Goal: Task Accomplishment & Management: Manage account settings

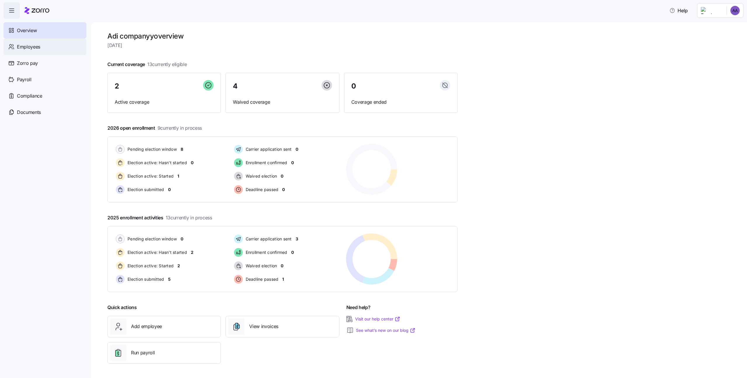
click at [74, 39] on div "Employees" at bounding box center [45, 47] width 83 height 16
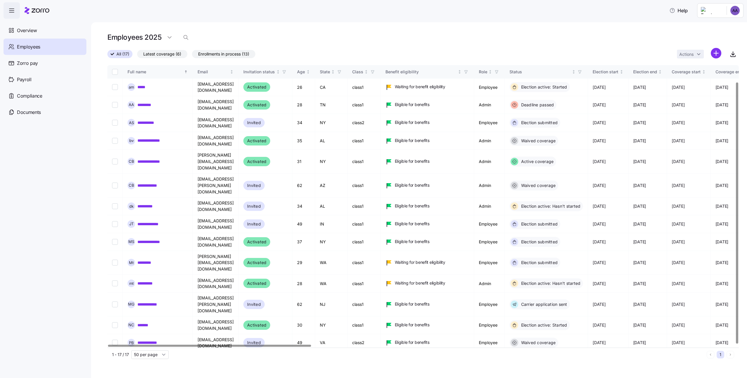
scroll to position [18, 0]
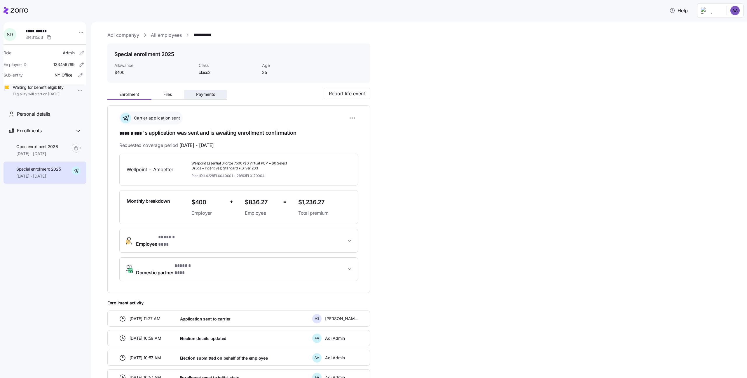
click at [204, 93] on span "Payments" at bounding box center [205, 94] width 19 height 4
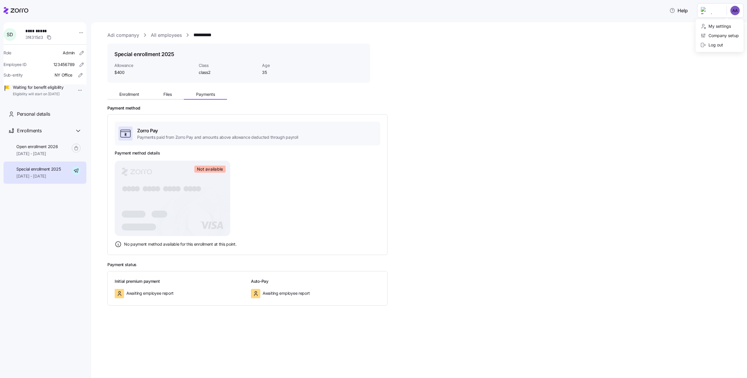
click at [725, 14] on html "**********" at bounding box center [373, 187] width 747 height 374
click at [722, 34] on div "Company setup" at bounding box center [720, 35] width 39 height 6
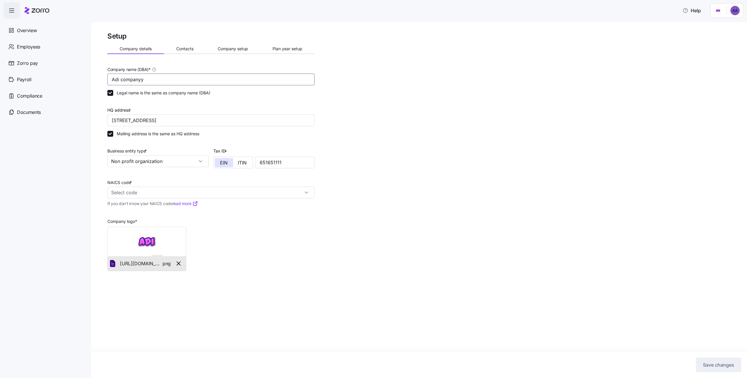
click at [237, 81] on input "Adi companyy" at bounding box center [210, 80] width 207 height 12
type input "Adi company"
click at [204, 118] on input "860 Newburg Ave, Valley Stream, NY 11581, USA" at bounding box center [210, 120] width 207 height 12
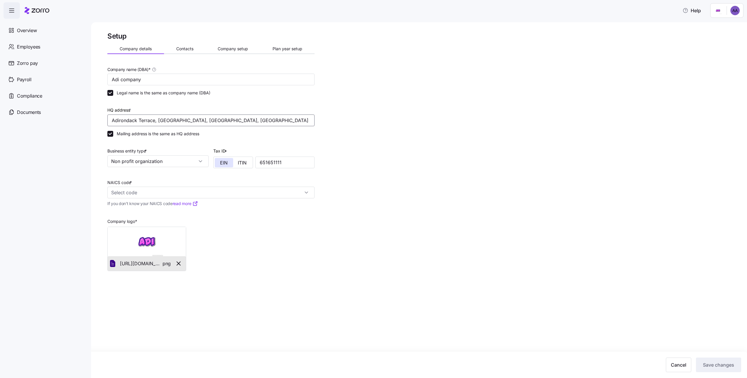
type input "Adirondack Terrace, Ashburn, VA 20147, USA"
click at [167, 185] on div "NAICS code *" at bounding box center [210, 189] width 207 height 20
click at [167, 192] on input "NAICS code *" at bounding box center [210, 193] width 207 height 12
click at [178, 205] on span "Flower, Nursery Stock, and Florists' Supplies Merchant Wholesalers" at bounding box center [185, 208] width 145 height 7
type input "42493 - Flower, Nursery Stock, and Florists' Supplies Merchant Wholesalers"
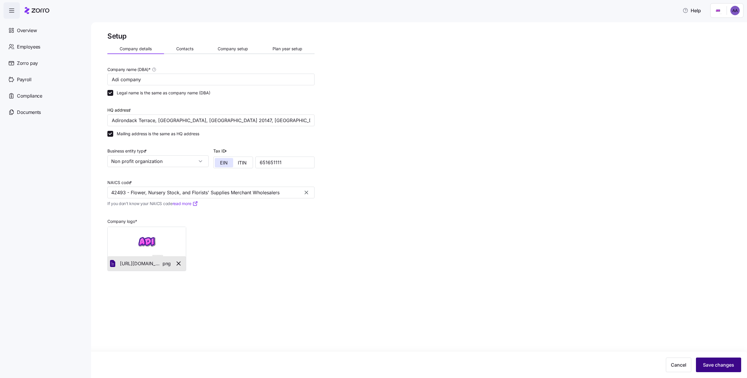
click at [706, 360] on button "Save changes" at bounding box center [718, 364] width 45 height 15
click at [213, 47] on button "Company setup" at bounding box center [233, 48] width 55 height 9
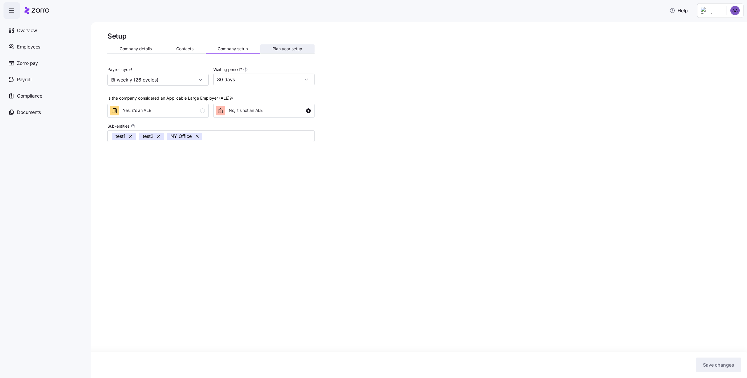
click at [290, 50] on span "Plan year setup" at bounding box center [288, 49] width 30 height 4
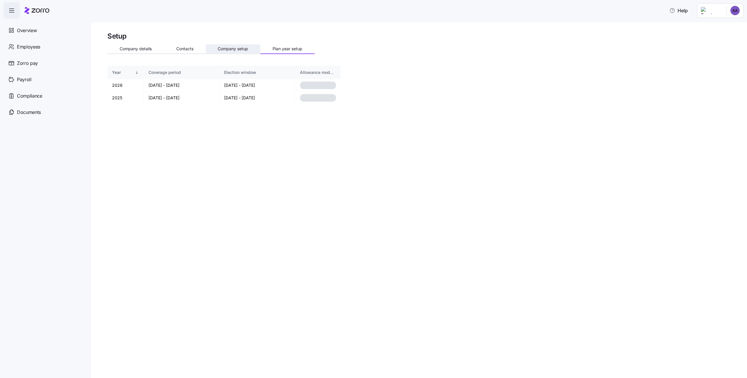
click at [247, 51] on span "Company setup" at bounding box center [233, 49] width 30 height 4
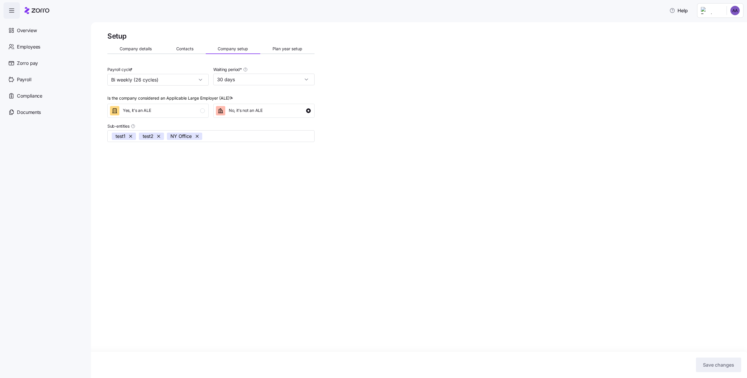
click at [265, 87] on div "Waiting period * 30 days" at bounding box center [264, 75] width 106 height 25
click at [263, 83] on input "30 days" at bounding box center [263, 80] width 101 height 12
click at [256, 99] on div "No waiting period" at bounding box center [264, 95] width 97 height 11
type input "No waiting period"
click at [708, 364] on span "Save changes" at bounding box center [718, 364] width 31 height 7
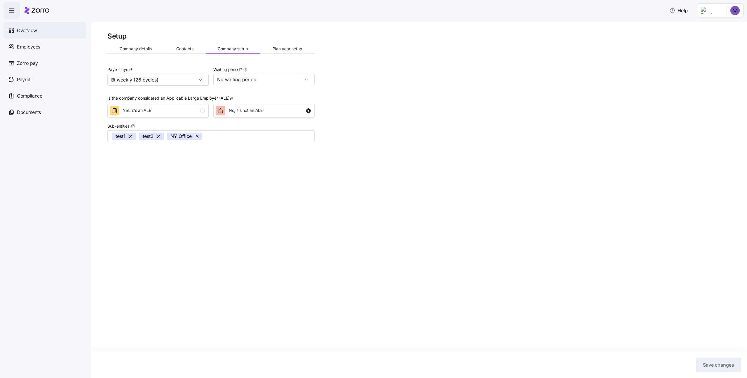
click at [59, 27] on div "Overview" at bounding box center [45, 30] width 83 height 16
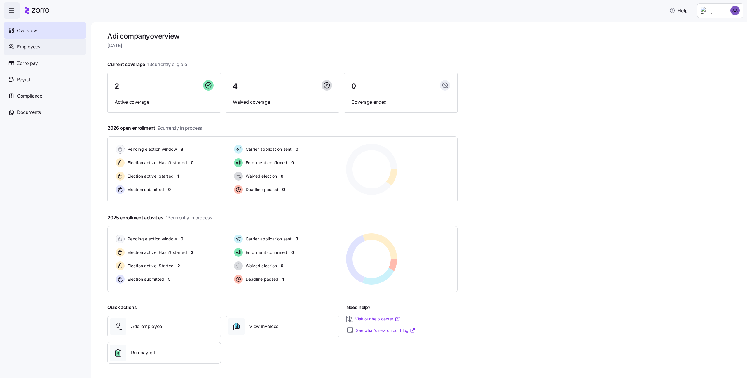
click at [20, 53] on div "Employees" at bounding box center [45, 47] width 83 height 16
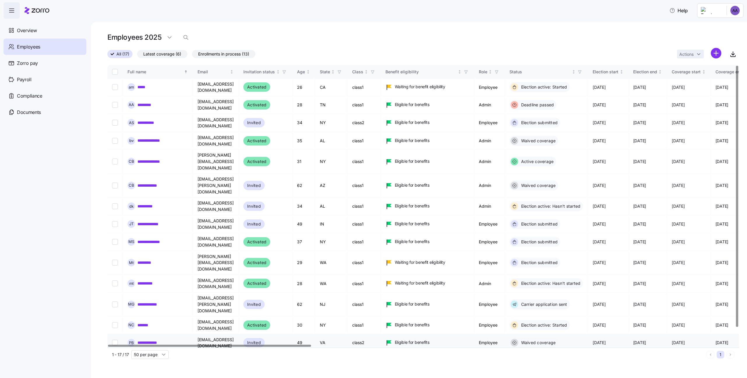
scroll to position [18, 0]
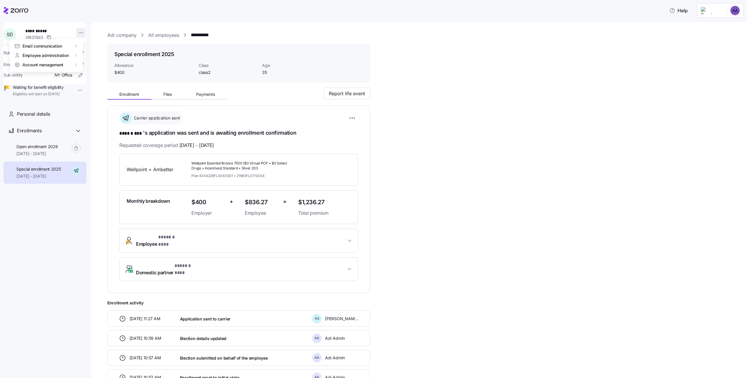
click at [74, 30] on html "**********" at bounding box center [373, 187] width 747 height 374
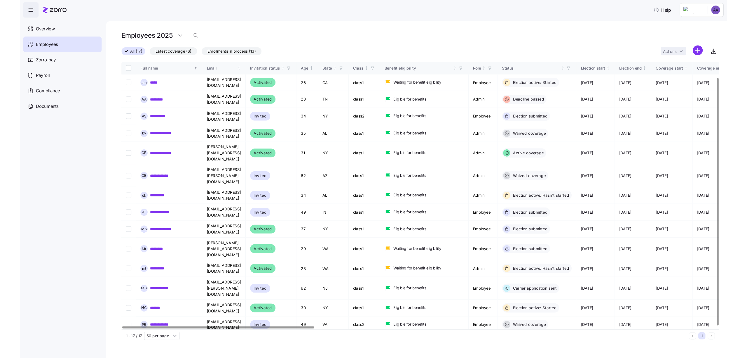
scroll to position [18, 0]
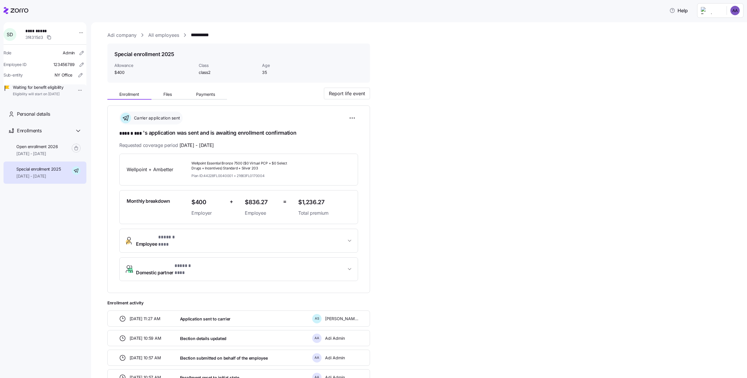
click at [76, 89] on html "**********" at bounding box center [373, 187] width 747 height 374
click at [80, 101] on div "Terminate employee" at bounding box center [94, 103] width 39 height 6
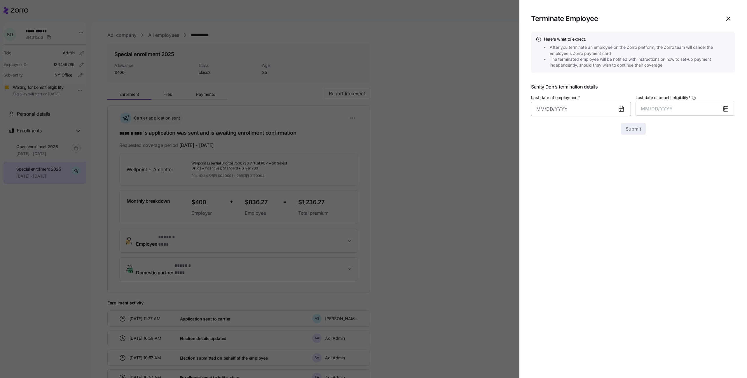
click at [612, 105] on input "Last date of employment *" at bounding box center [581, 109] width 100 height 14
click at [626, 130] on icon "button" at bounding box center [629, 129] width 6 height 6
click at [627, 134] on button "button" at bounding box center [630, 129] width 14 height 14
click at [623, 188] on button "16" at bounding box center [630, 186] width 14 height 14
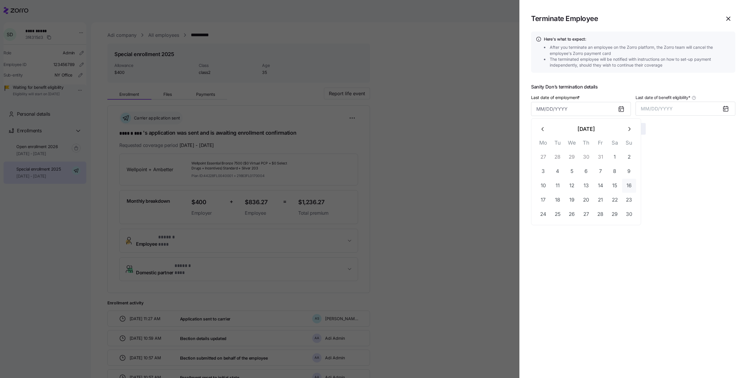
type input "November 16, 2025"
click at [655, 106] on span "MM/DD/YYYY" at bounding box center [657, 109] width 32 height 6
click at [700, 187] on button "Nov" at bounding box center [690, 188] width 33 height 14
click at [691, 108] on button "11/30/2025" at bounding box center [686, 109] width 100 height 14
click at [687, 189] on button "Nov" at bounding box center [690, 188] width 33 height 14
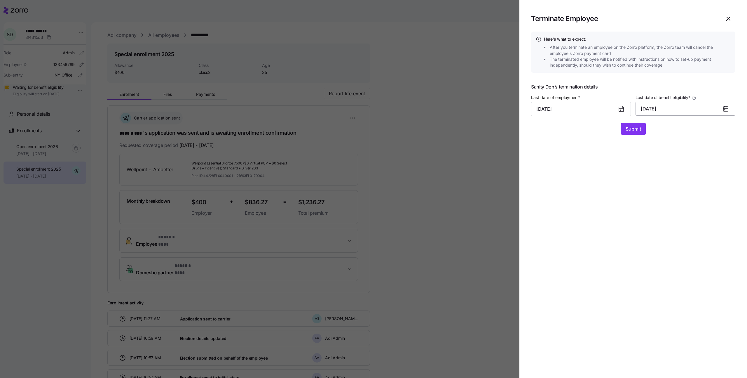
click at [680, 107] on button "11/30/2025" at bounding box center [686, 109] width 100 height 14
click at [718, 184] on button "Dec" at bounding box center [724, 188] width 33 height 14
click at [680, 114] on button "12/31/2025" at bounding box center [686, 109] width 100 height 14
click at [664, 191] on button "Oct" at bounding box center [657, 188] width 33 height 14
click at [665, 111] on button "10/31/2025" at bounding box center [686, 109] width 100 height 14
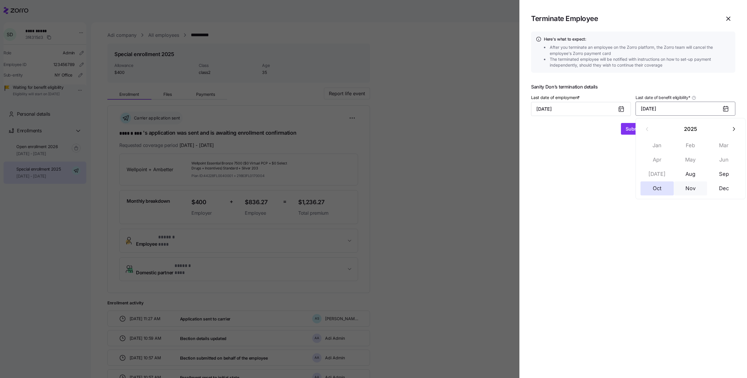
click at [683, 194] on button "Nov" at bounding box center [690, 188] width 33 height 14
click at [642, 131] on button "Submit" at bounding box center [633, 129] width 25 height 12
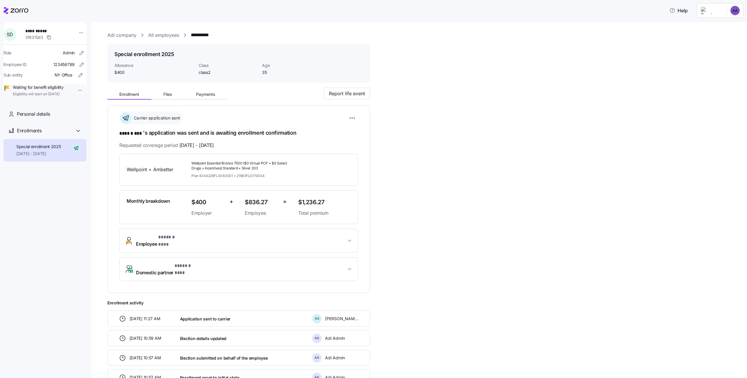
click at [162, 32] on link "All employees" at bounding box center [163, 35] width 31 height 7
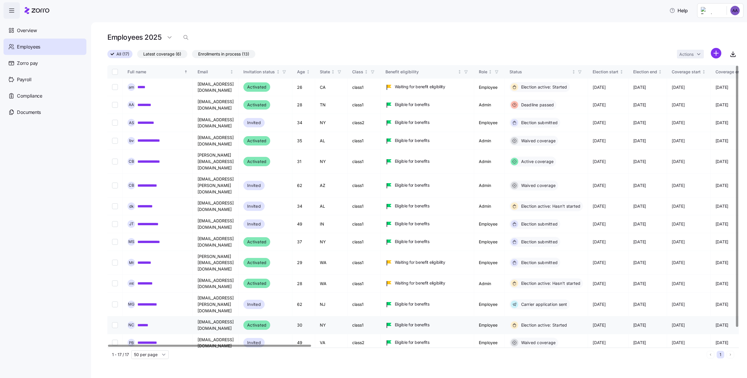
click at [149, 316] on td "N C *******" at bounding box center [158, 325] width 70 height 18
click at [149, 322] on link "*******" at bounding box center [146, 325] width 16 height 6
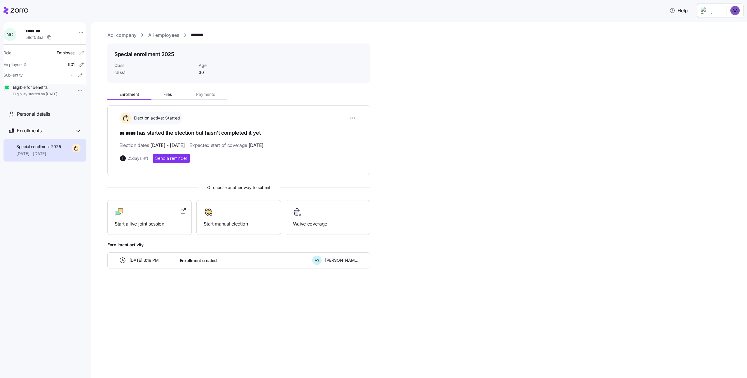
click at [82, 32] on div "N C ******* 58cf03aa Role Employee Employee ID 901 Sub-entity - Eligible for be…" at bounding box center [45, 61] width 83 height 78
click at [79, 33] on html "Help N C ******* 58cf03aa Role Employee Employee ID 901 Sub-entity - Eligible f…" at bounding box center [373, 187] width 747 height 374
click at [100, 94] on div "Delete employee" at bounding box center [101, 93] width 32 height 6
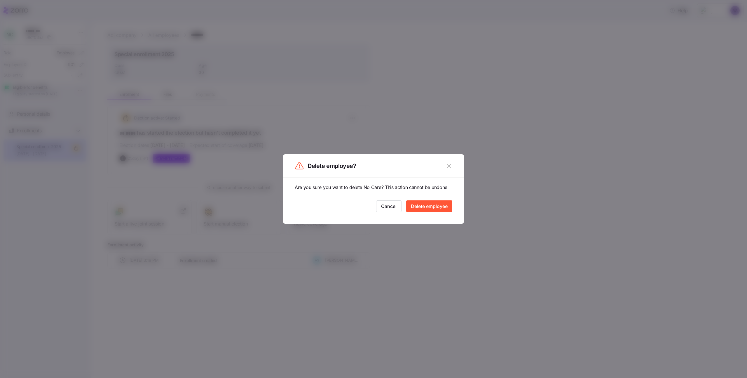
click at [414, 206] on span "Delete employee" at bounding box center [429, 206] width 37 height 7
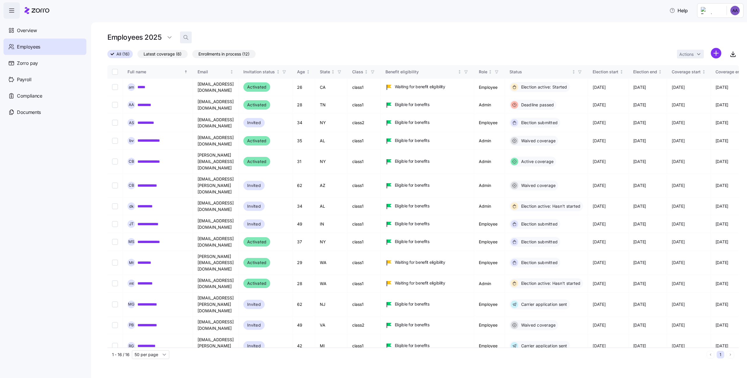
click at [183, 37] on icon "button" at bounding box center [186, 37] width 6 height 6
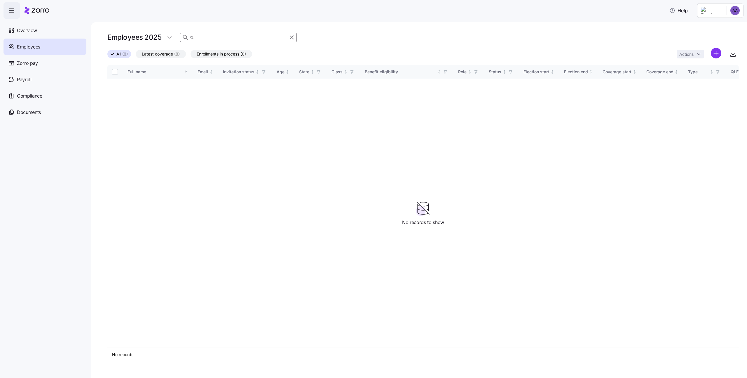
type input "ב"
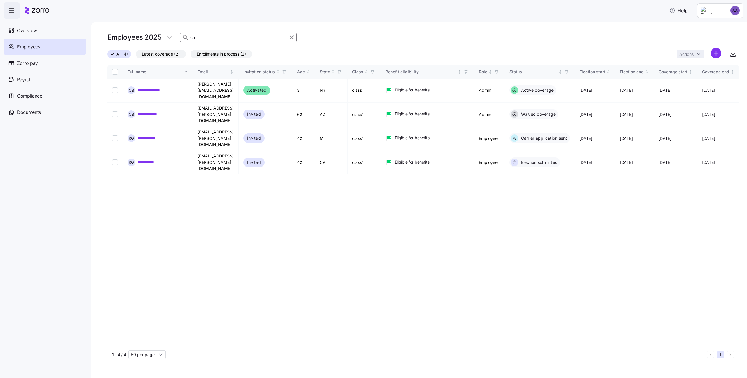
type input "c"
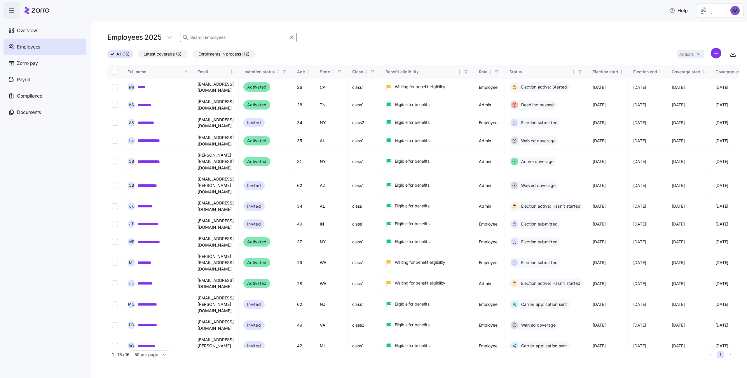
click at [156, 56] on span "Latest coverage (6)" at bounding box center [163, 54] width 38 height 8
click at [138, 55] on input "Latest coverage (6)" at bounding box center [138, 55] width 0 height 0
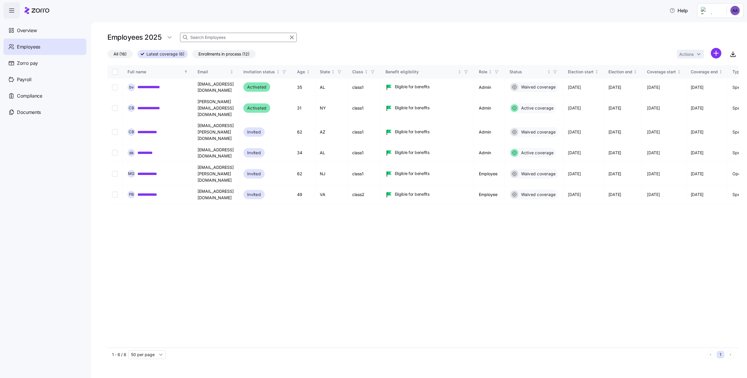
click at [220, 55] on span "Enrollments in process (12)" at bounding box center [224, 54] width 51 height 8
click at [192, 55] on input "Enrollments in process (12)" at bounding box center [192, 55] width 0 height 0
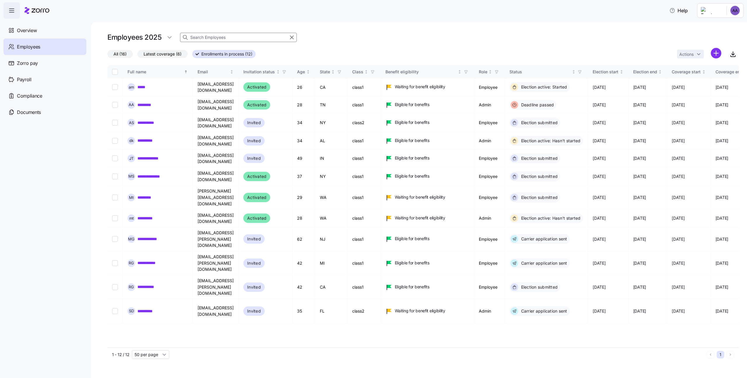
click at [220, 34] on input at bounding box center [238, 37] width 117 height 9
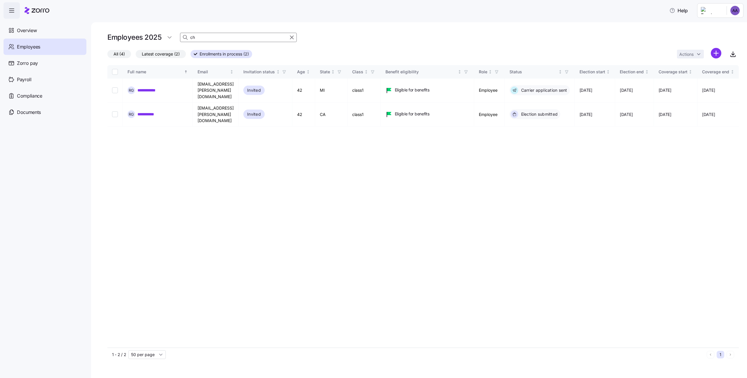
type input "c"
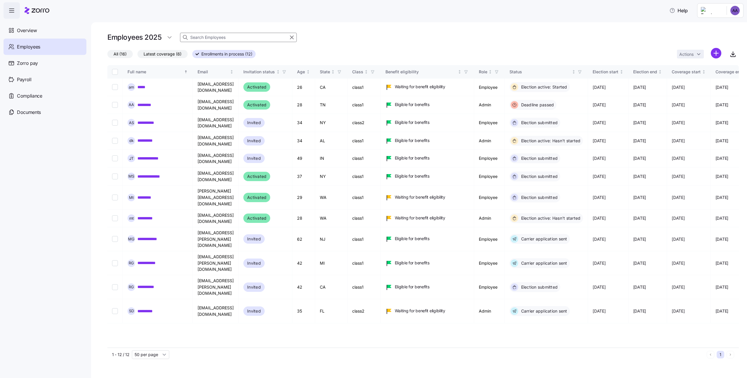
click at [297, 34] on div "Employees 2025" at bounding box center [423, 38] width 632 height 12
click at [295, 34] on div at bounding box center [288, 37] width 13 height 7
click at [291, 35] on icon "button" at bounding box center [292, 37] width 6 height 7
click at [338, 40] on div "Employees 2025" at bounding box center [423, 38] width 632 height 12
click at [118, 56] on span "All (16)" at bounding box center [120, 54] width 13 height 8
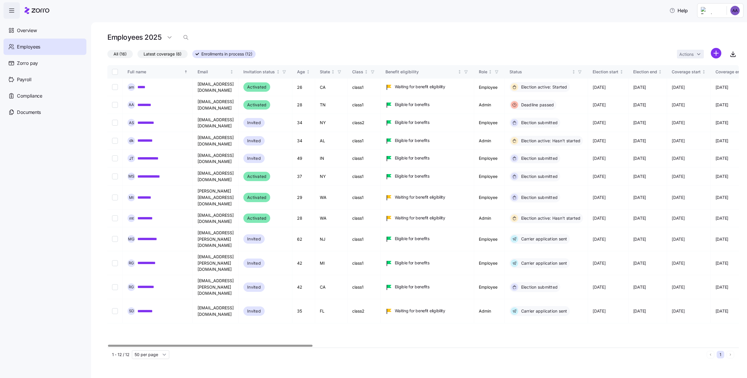
click at [107, 55] on input "All (16)" at bounding box center [107, 55] width 0 height 0
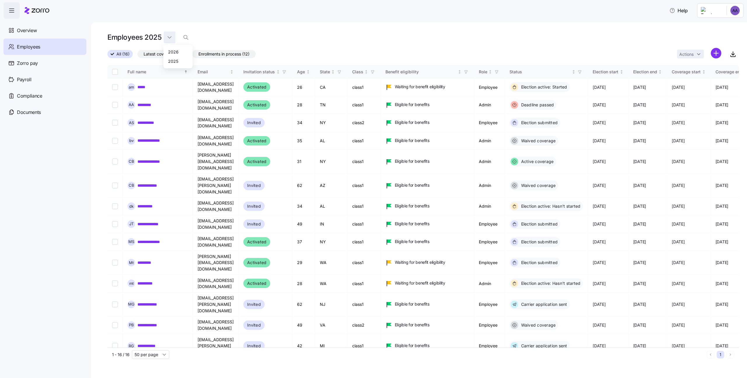
click at [170, 37] on html "**********" at bounding box center [373, 187] width 747 height 374
click at [176, 51] on div "2026" at bounding box center [173, 51] width 11 height 6
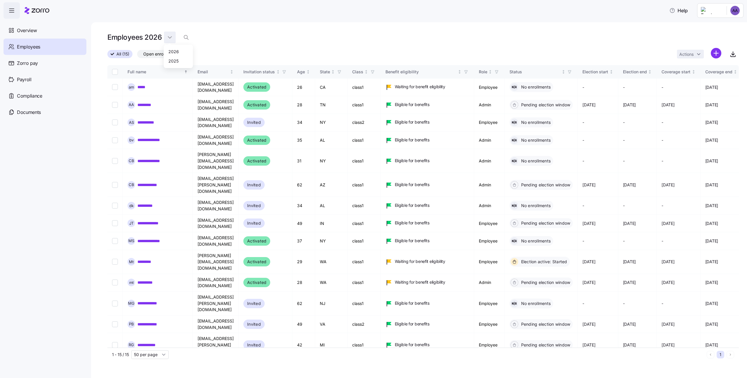
click at [168, 41] on html "**********" at bounding box center [373, 187] width 747 height 374
click at [174, 62] on div "2025" at bounding box center [173, 61] width 10 height 6
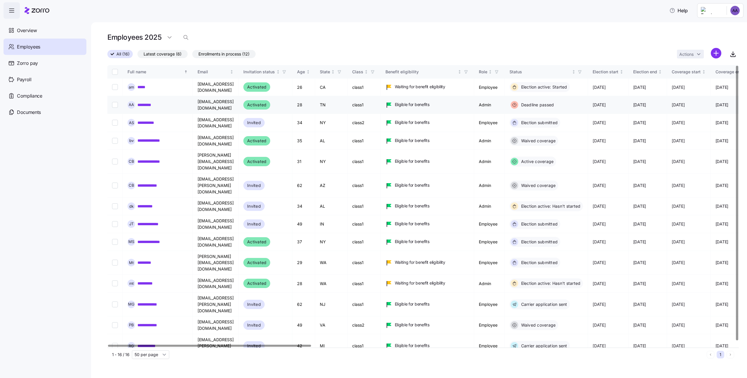
click at [114, 104] on td at bounding box center [114, 105] width 15 height 18
click at [119, 100] on td at bounding box center [114, 105] width 15 height 18
click at [115, 102] on input "Select record 2" at bounding box center [115, 105] width 6 height 6
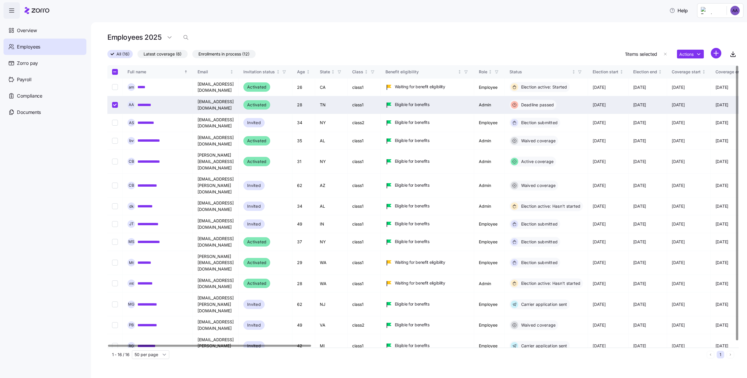
click at [111, 103] on td at bounding box center [114, 105] width 15 height 18
click at [113, 103] on input "Select record 2" at bounding box center [115, 105] width 6 height 6
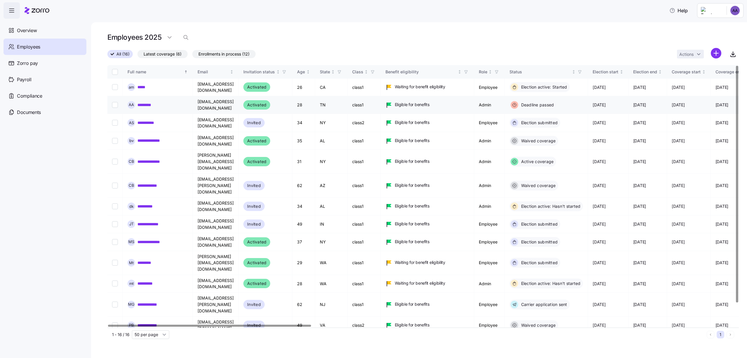
click at [116, 102] on input "Select record 2" at bounding box center [115, 105] width 6 height 6
checkbox input "true"
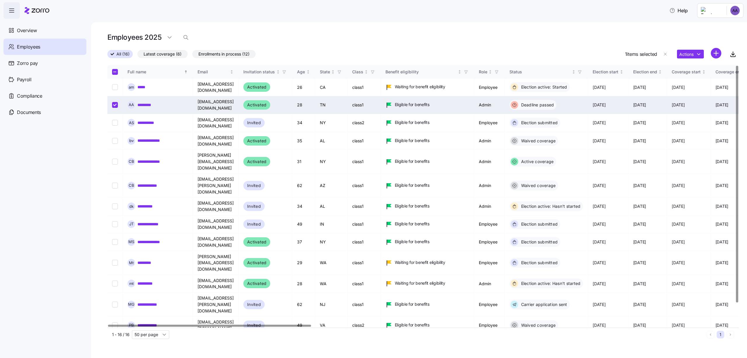
click at [732, 10] on html "**********" at bounding box center [373, 177] width 747 height 354
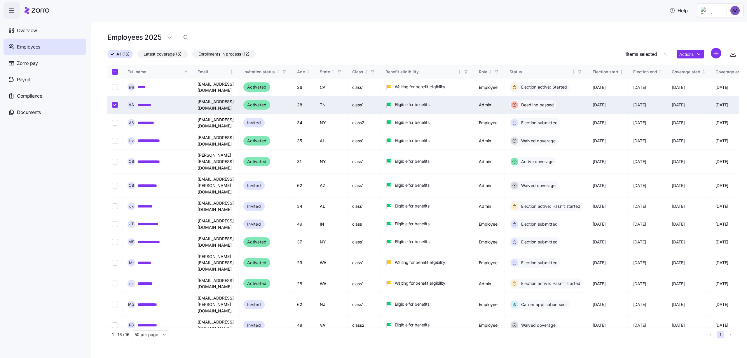
click at [668, 25] on html "**********" at bounding box center [373, 177] width 747 height 354
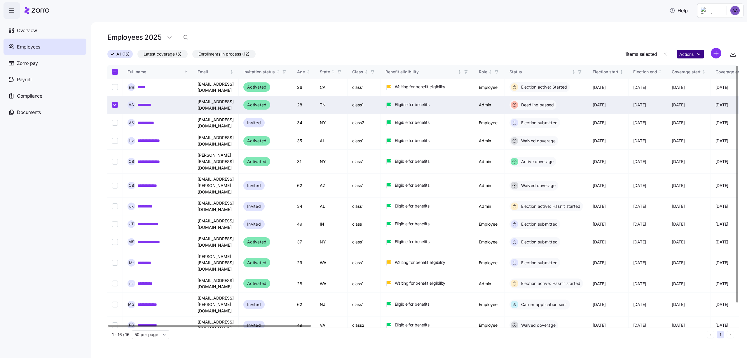
click at [685, 53] on html "**********" at bounding box center [373, 177] width 747 height 354
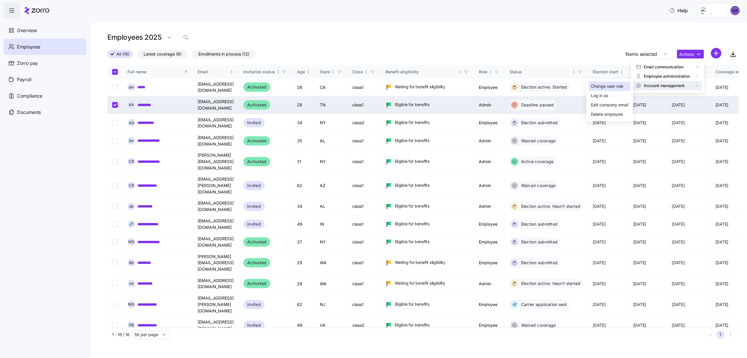
click at [619, 87] on div "Change user role" at bounding box center [607, 86] width 32 height 6
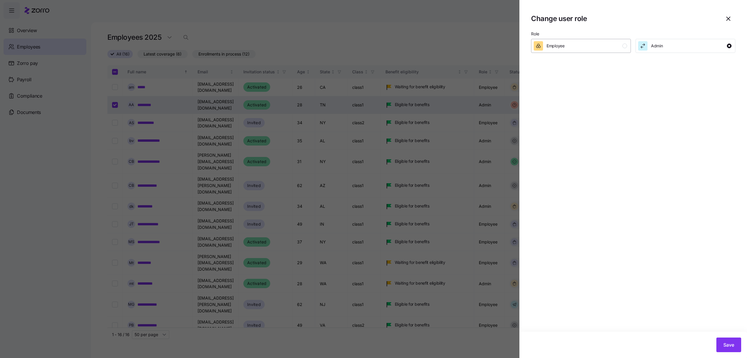
click at [603, 48] on div "Employee" at bounding box center [580, 45] width 93 height 9
click at [726, 347] on span "Save" at bounding box center [729, 344] width 11 height 7
